Goal: Information Seeking & Learning: Learn about a topic

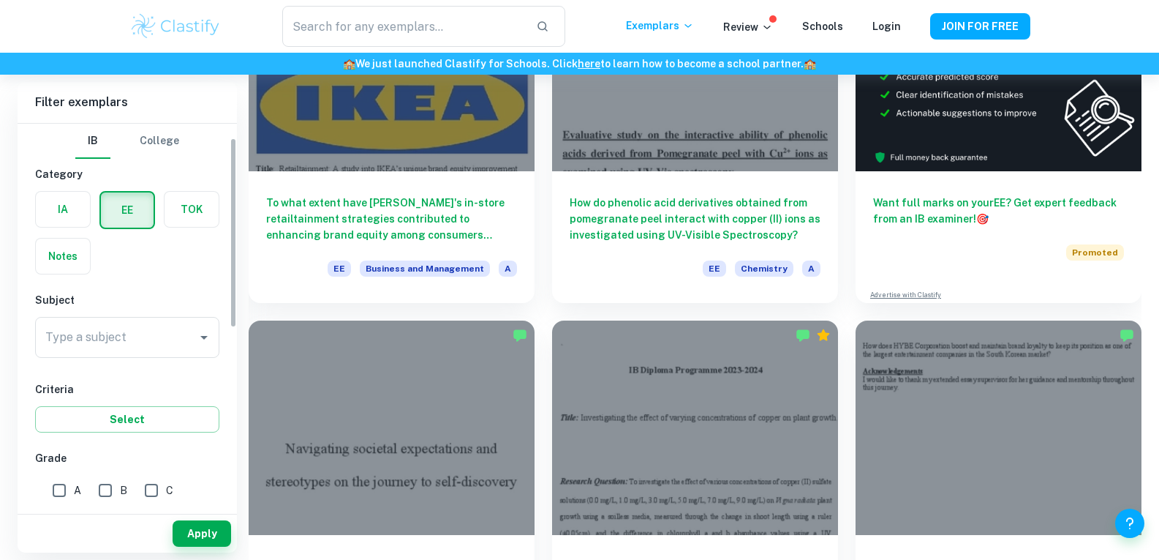
scroll to position [42, 0]
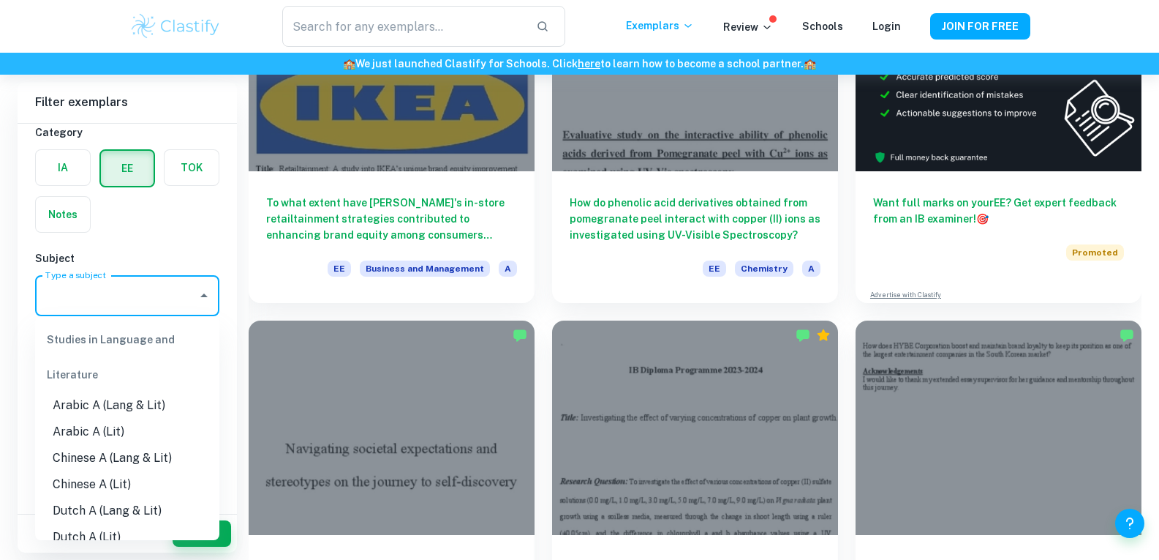
click at [160, 293] on input "Type a subject" at bounding box center [116, 296] width 149 height 28
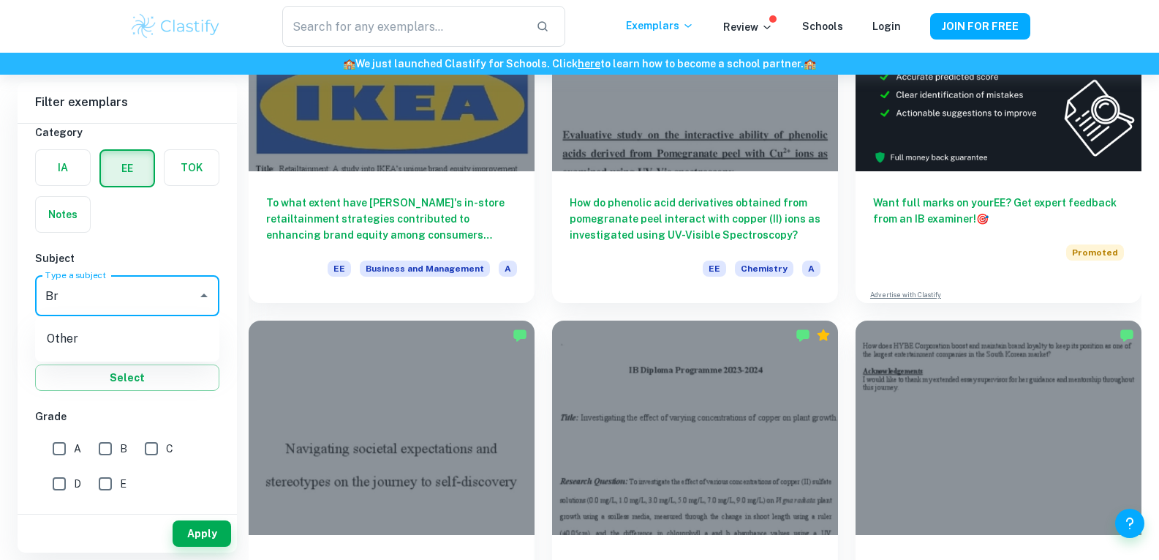
type input "B"
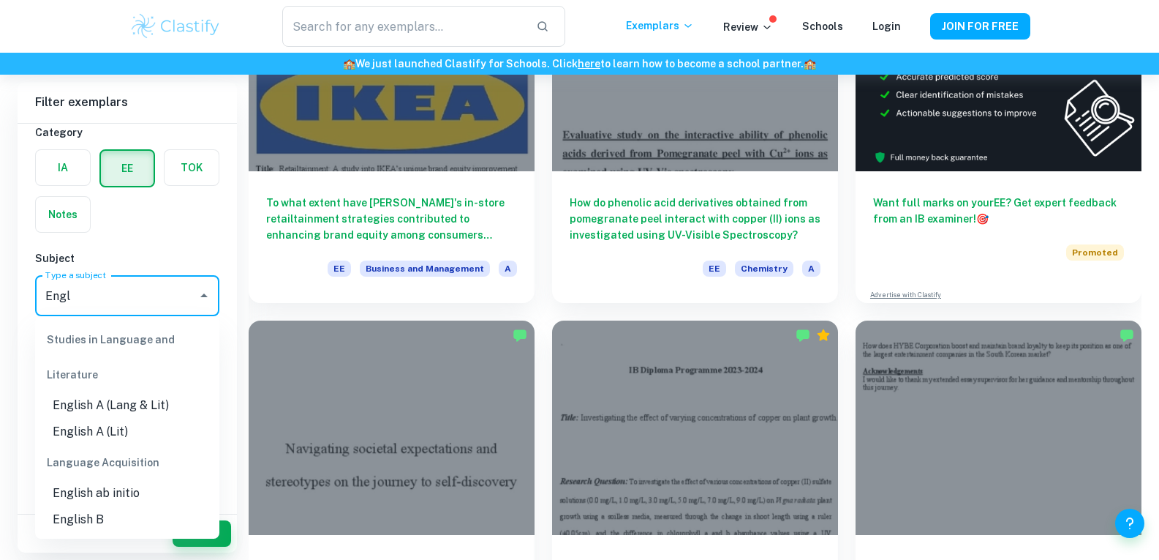
click at [105, 426] on li "English A (Lit)" at bounding box center [127, 431] width 184 height 26
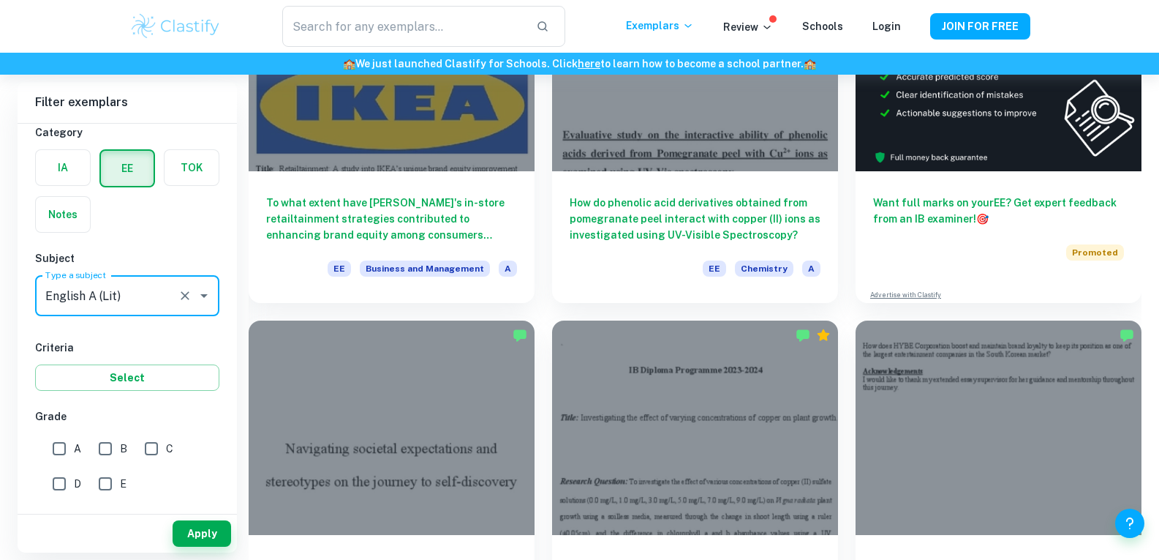
type input "English A (Lit)"
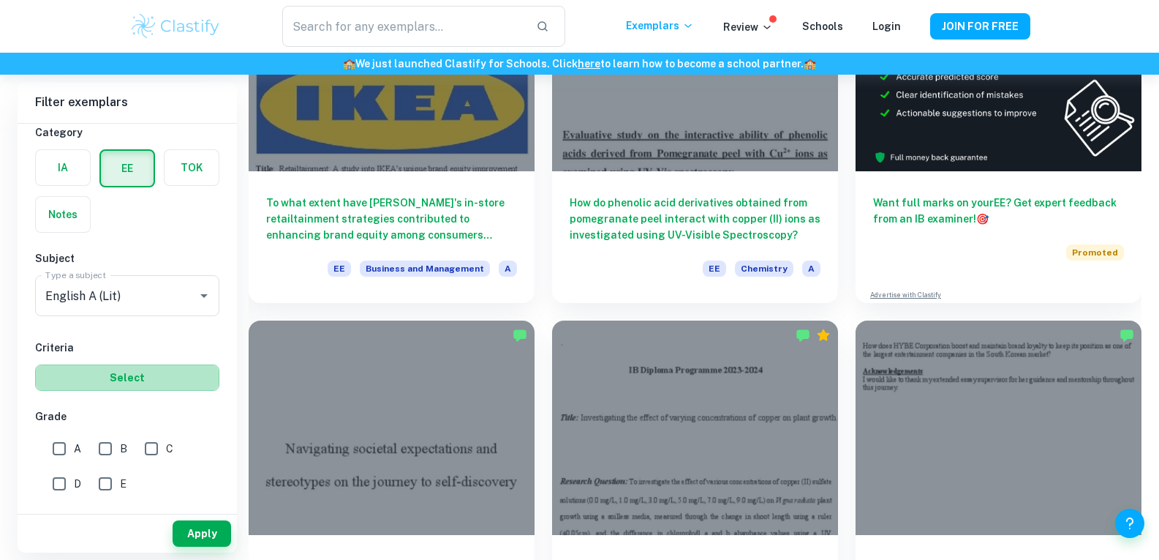
click at [132, 378] on button "Select" at bounding box center [127, 377] width 184 height 26
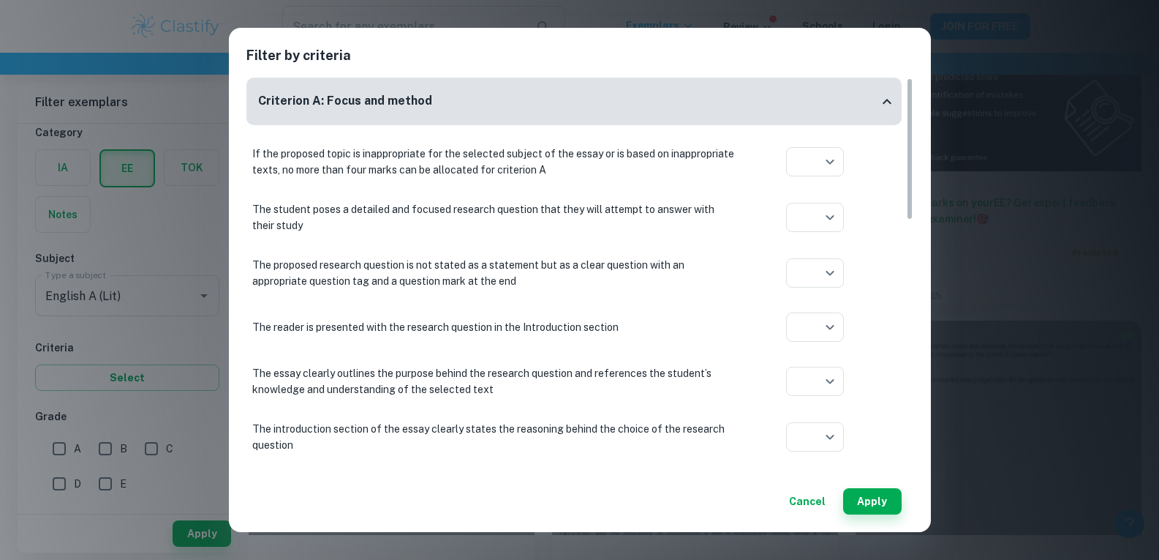
click at [977, 136] on div "Filter by criteria Criterion A: Focus and method If the proposed topic is inapp…" at bounding box center [579, 280] width 1159 height 560
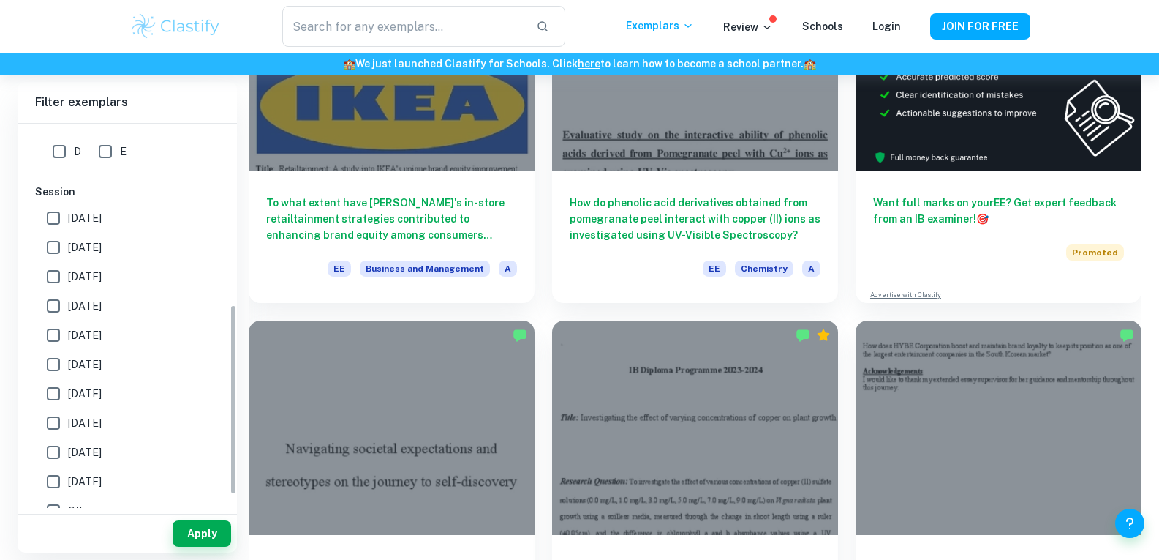
scroll to position [391, 0]
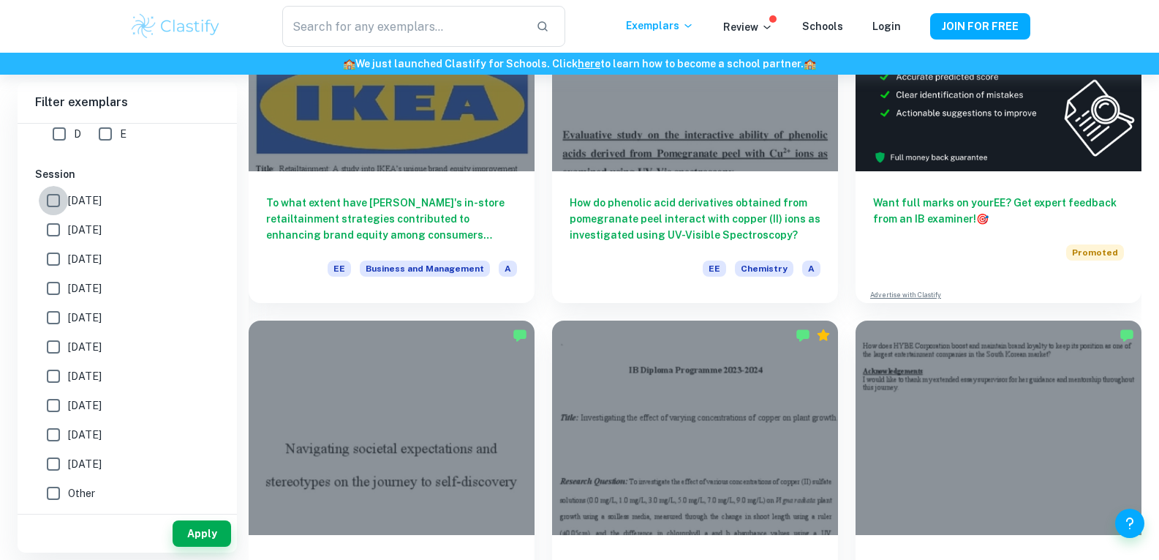
click at [53, 195] on input "[DATE]" at bounding box center [53, 200] width 29 height 29
checkbox input "true"
click at [59, 221] on input "[DATE]" at bounding box center [53, 229] width 29 height 29
checkbox input "false"
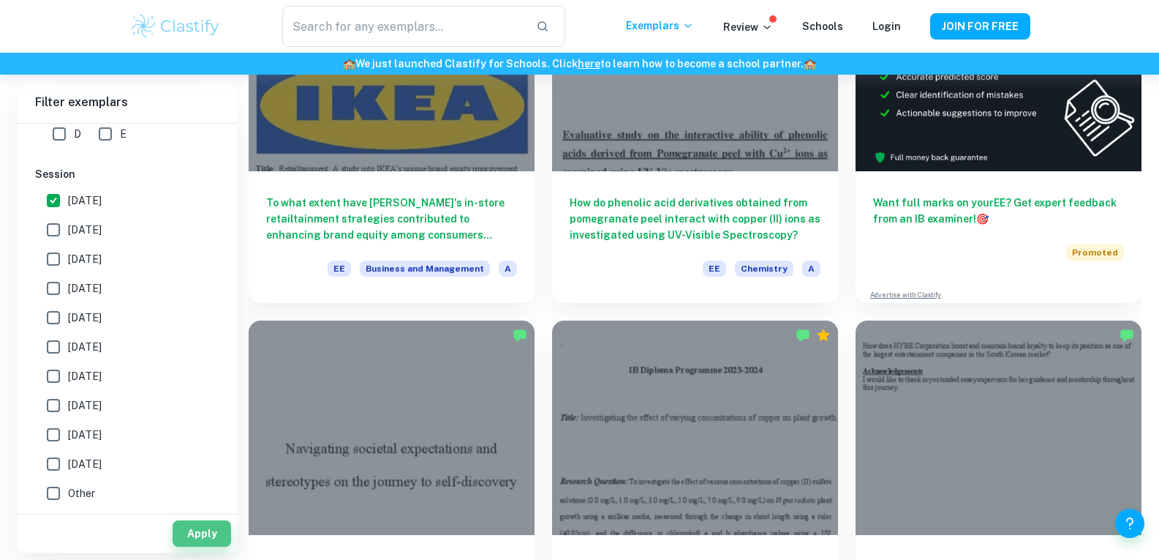
click at [220, 528] on button "Apply" at bounding box center [202, 533] width 59 height 26
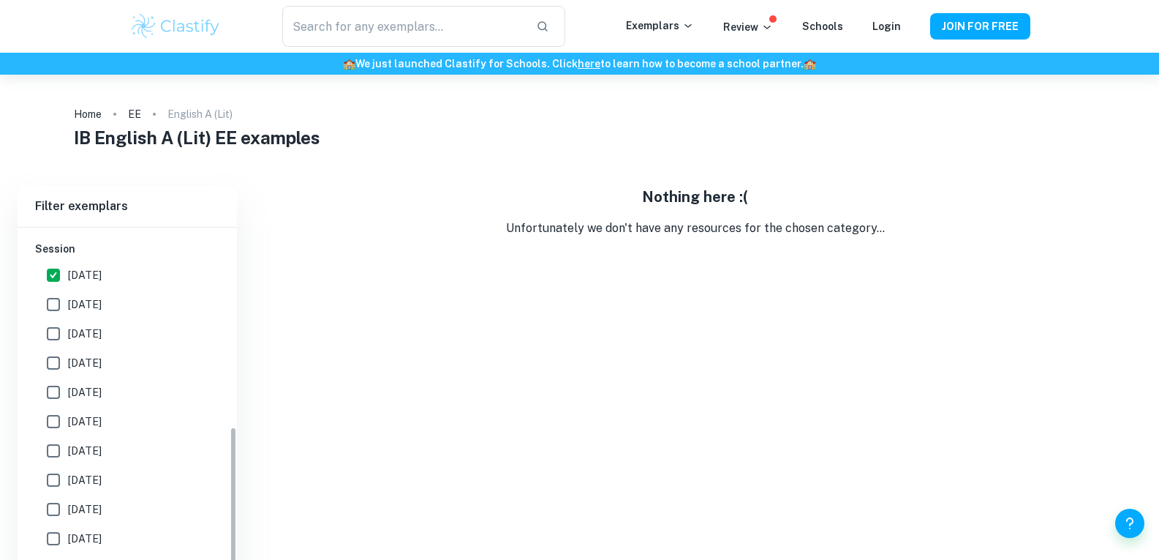
scroll to position [421, 0]
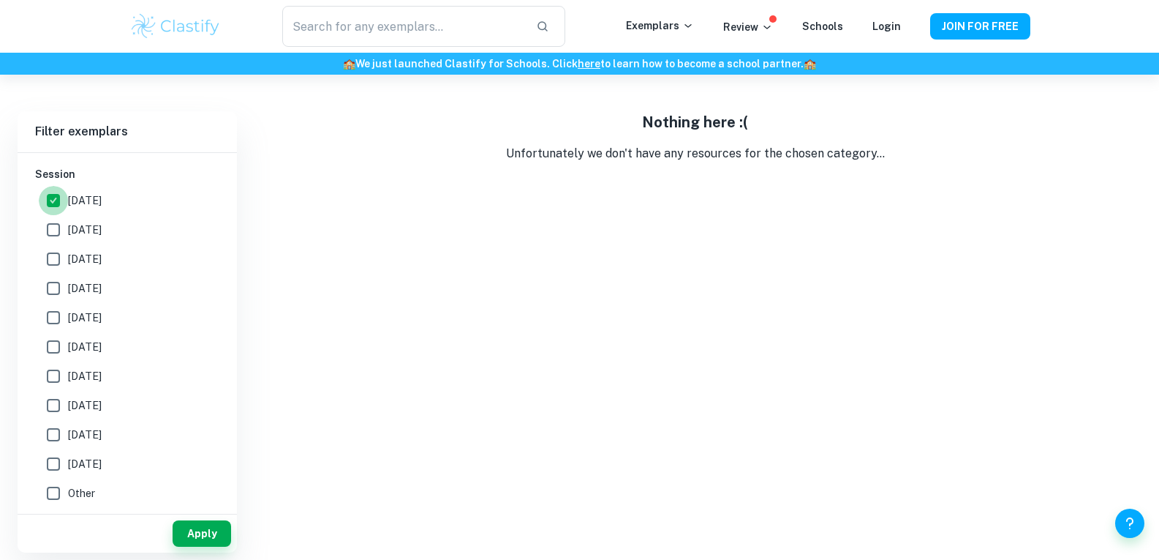
click at [59, 200] on input "[DATE]" at bounding box center [53, 200] width 29 height 29
checkbox input "false"
click at [222, 538] on button "Apply" at bounding box center [202, 533] width 59 height 26
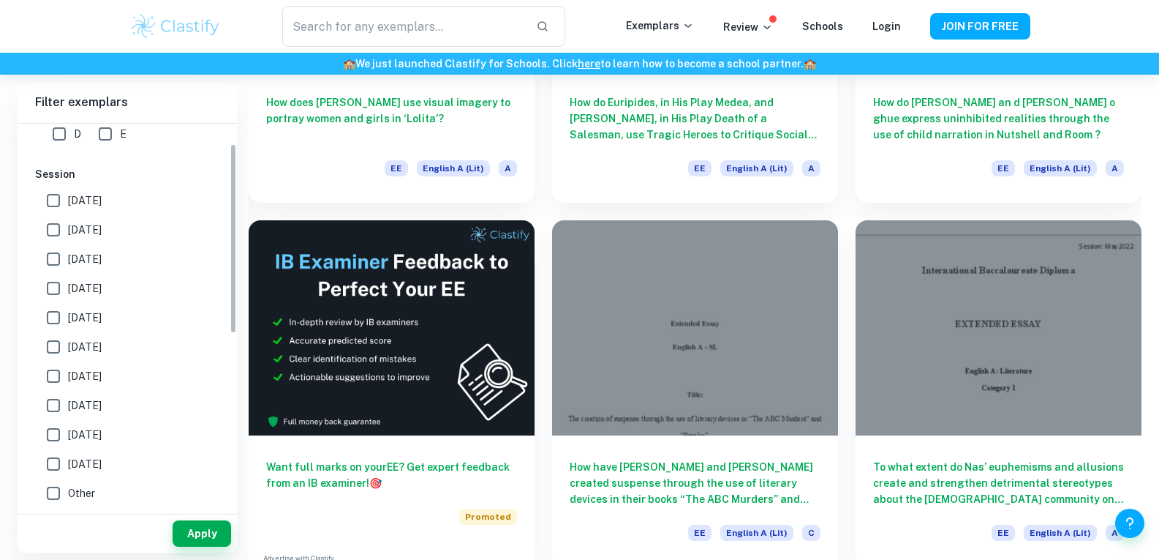
scroll to position [0, 0]
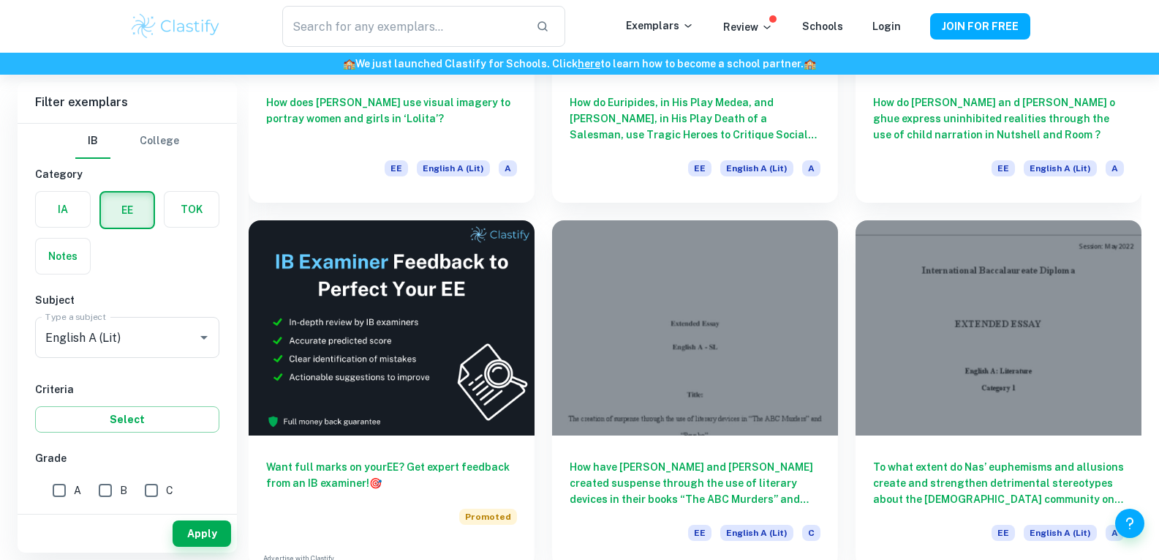
click at [172, 328] on div "English A (Lit) Type a subject" at bounding box center [127, 337] width 184 height 41
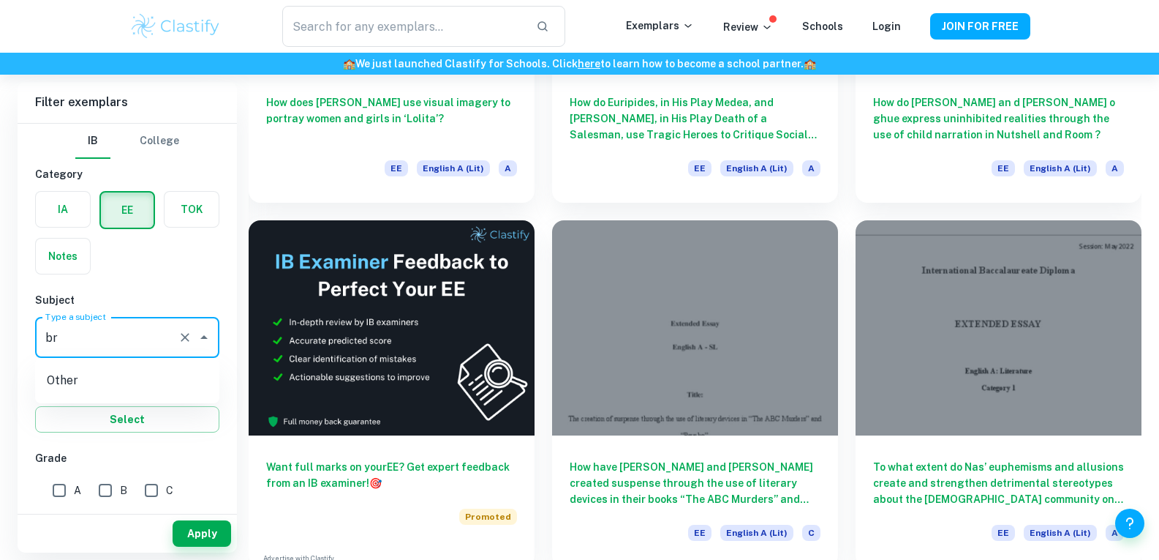
type input "b"
click at [80, 443] on li "History" at bounding box center [127, 438] width 184 height 26
type input "History"
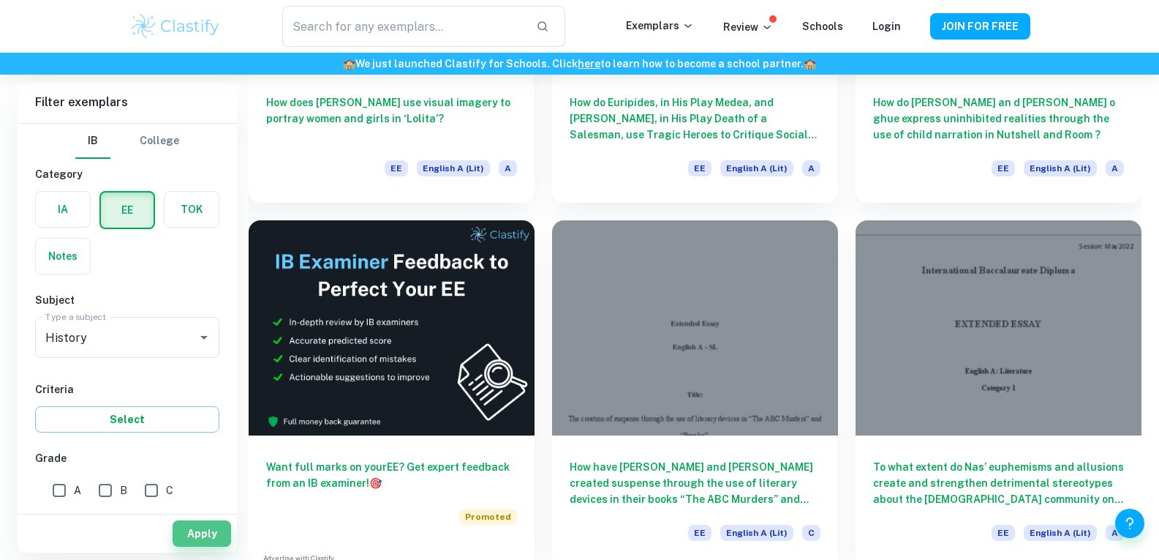
click at [207, 534] on button "Apply" at bounding box center [202, 533] width 59 height 26
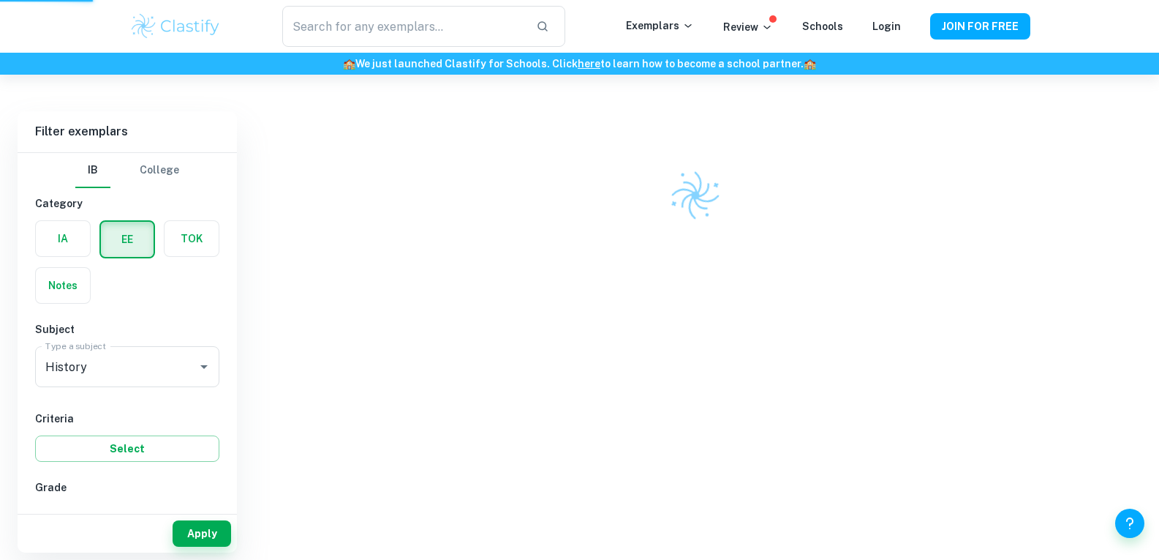
scroll to position [75, 0]
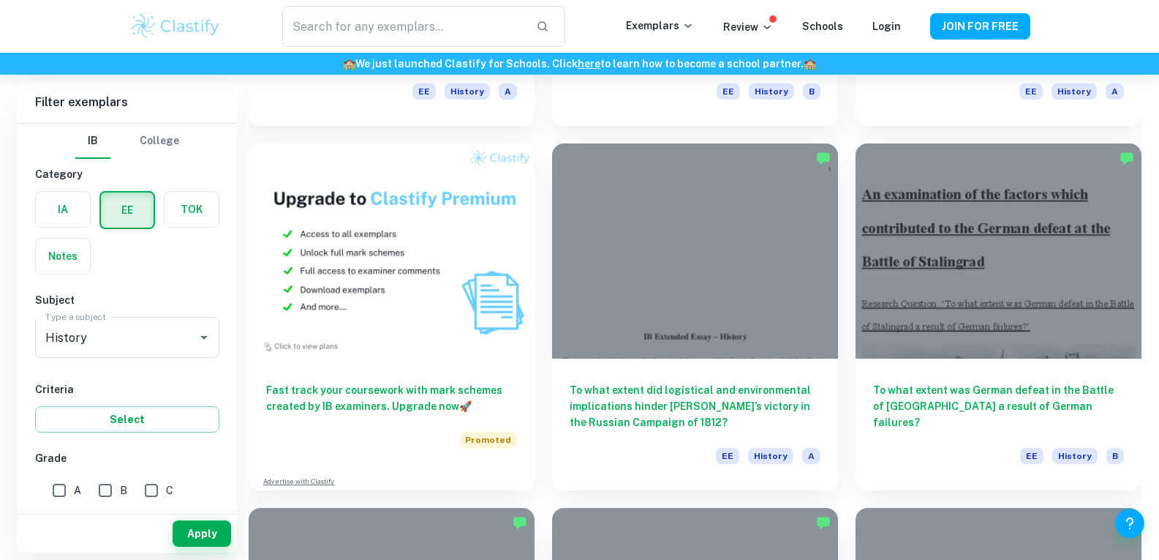
scroll to position [773, 0]
